Goal: Navigation & Orientation: Go to known website

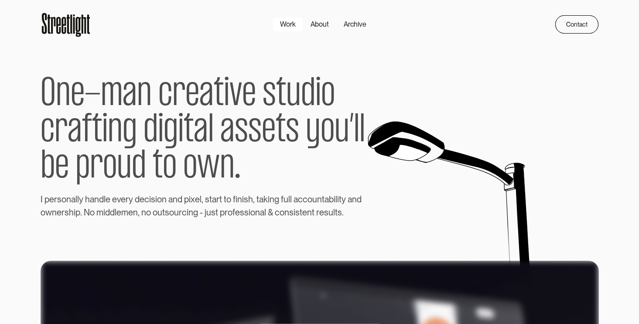
click at [293, 26] on div "Work" at bounding box center [288, 24] width 16 height 10
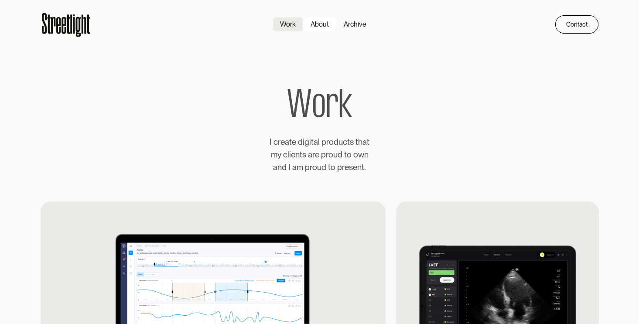
click at [323, 27] on div "About" at bounding box center [319, 24] width 18 height 10
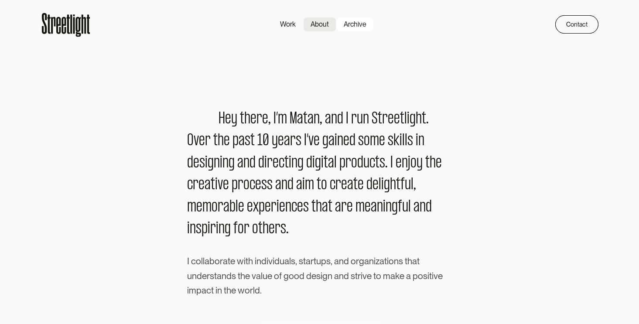
click at [352, 22] on div "Archive" at bounding box center [354, 24] width 23 height 10
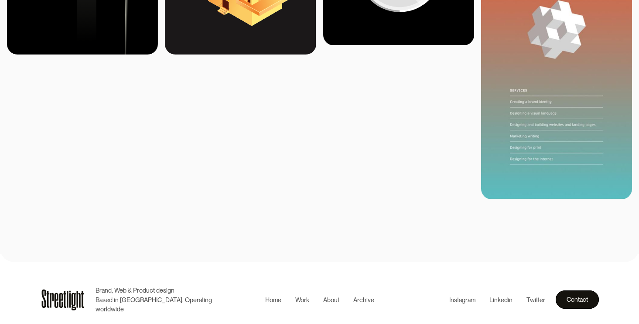
scroll to position [3102, 0]
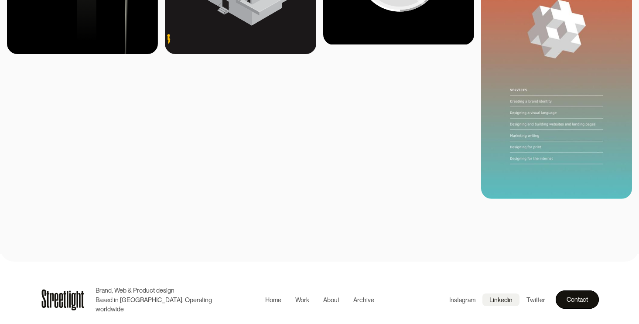
click at [500, 301] on div "Linkedin" at bounding box center [500, 300] width 23 height 10
